Goal: Information Seeking & Learning: Learn about a topic

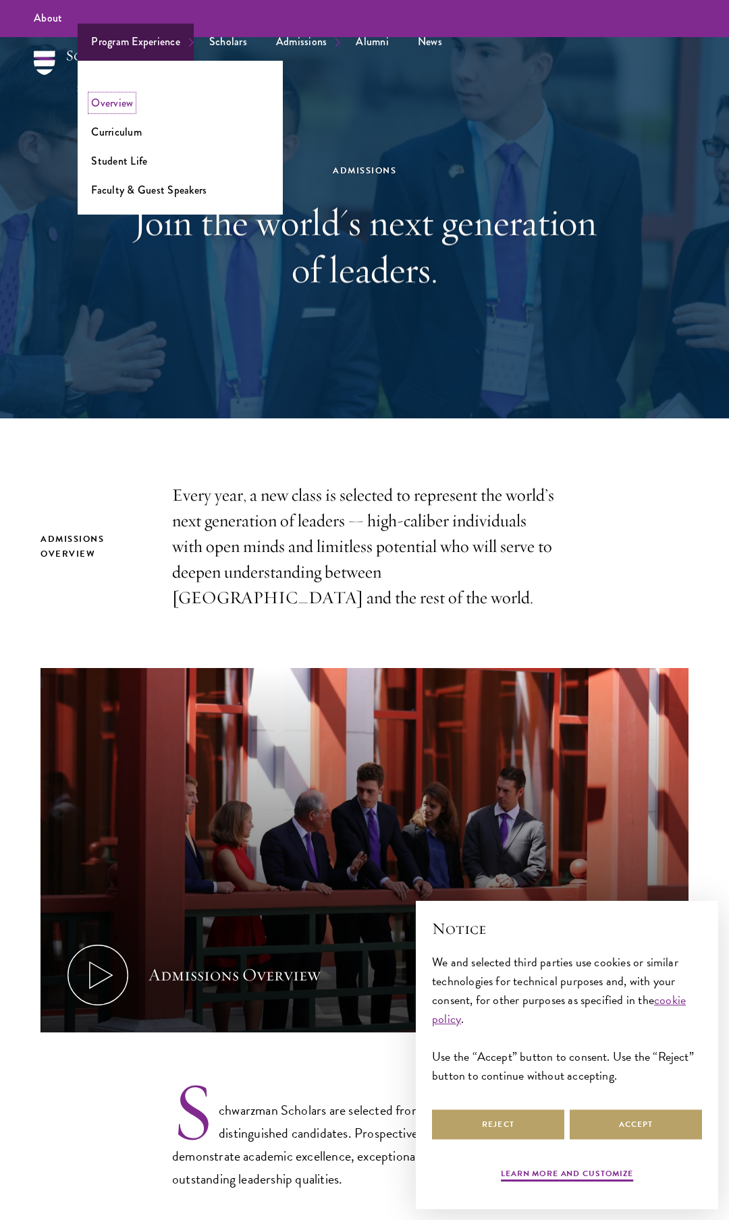
click at [130, 104] on link "Overview" at bounding box center [112, 103] width 42 height 16
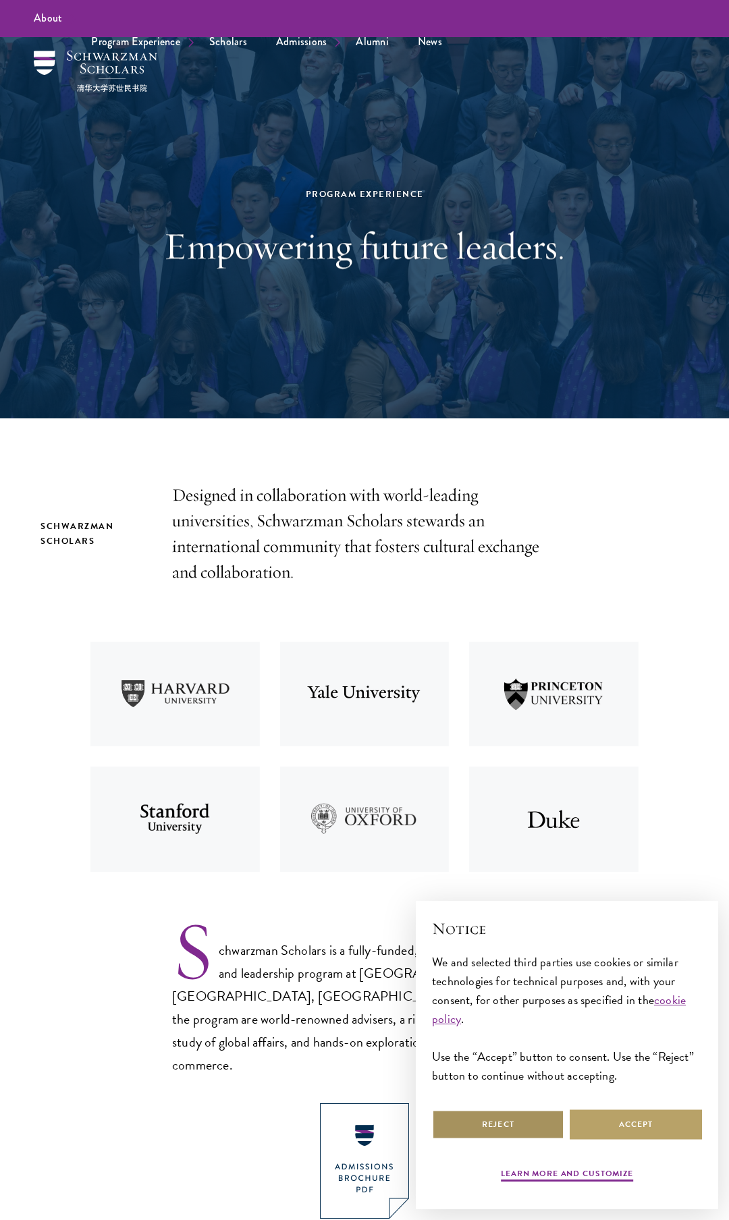
click at [512, 1118] on button "Reject" at bounding box center [498, 1124] width 132 height 30
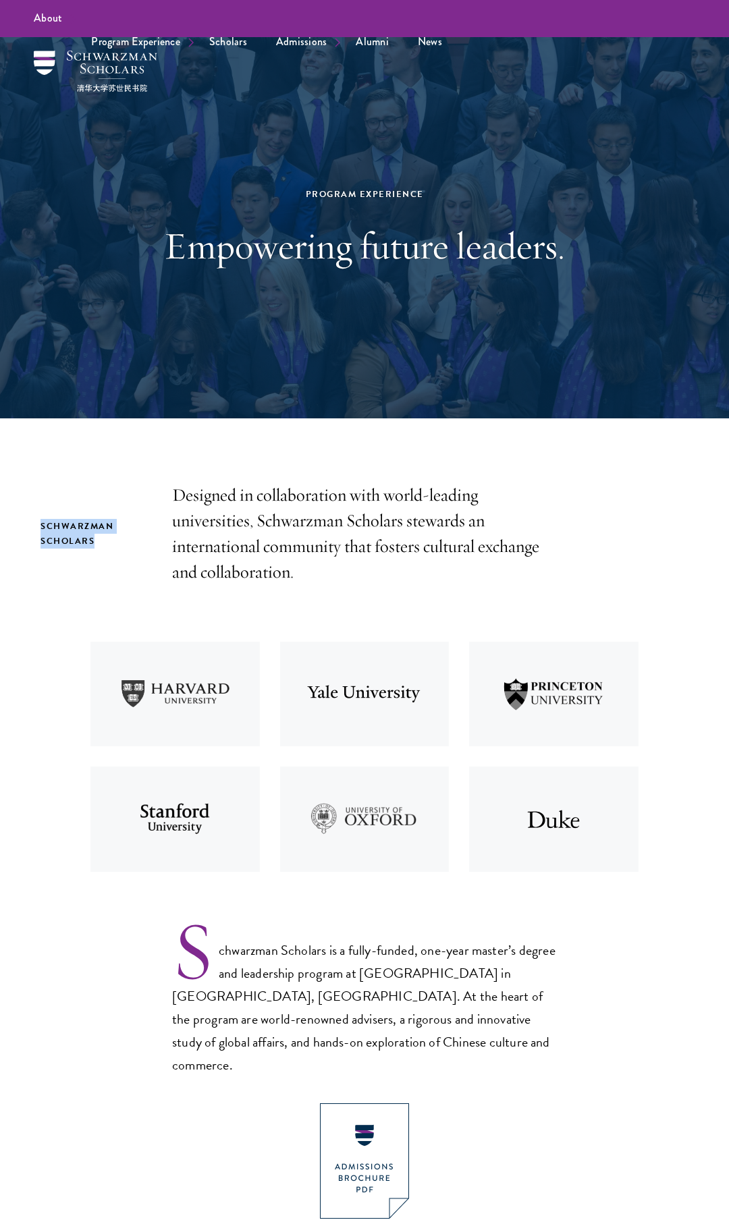
drag, startPoint x: 42, startPoint y: 525, endPoint x: 93, endPoint y: 535, distance: 52.1
click at [93, 535] on h2 "Schwarzman Scholars" at bounding box center [92, 534] width 105 height 30
copy h2 "Schwarzman Scholars"
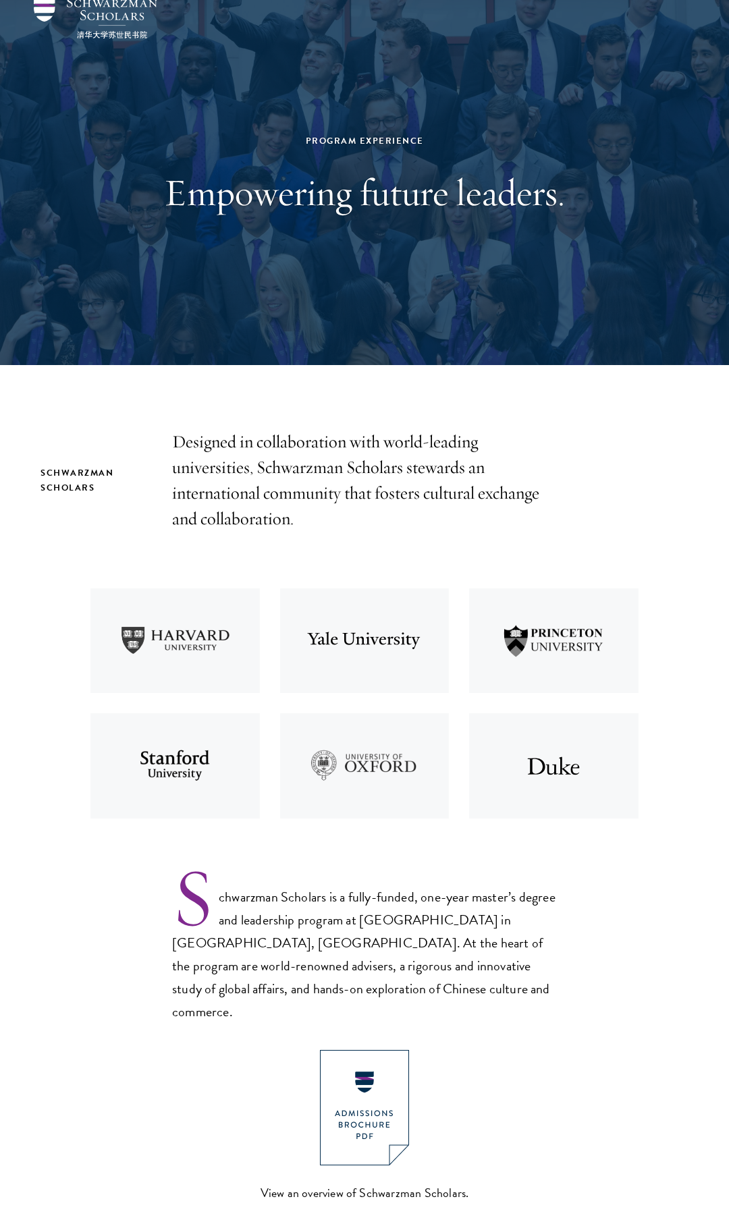
scroll to position [57, 0]
